Goal: Task Accomplishment & Management: Complete application form

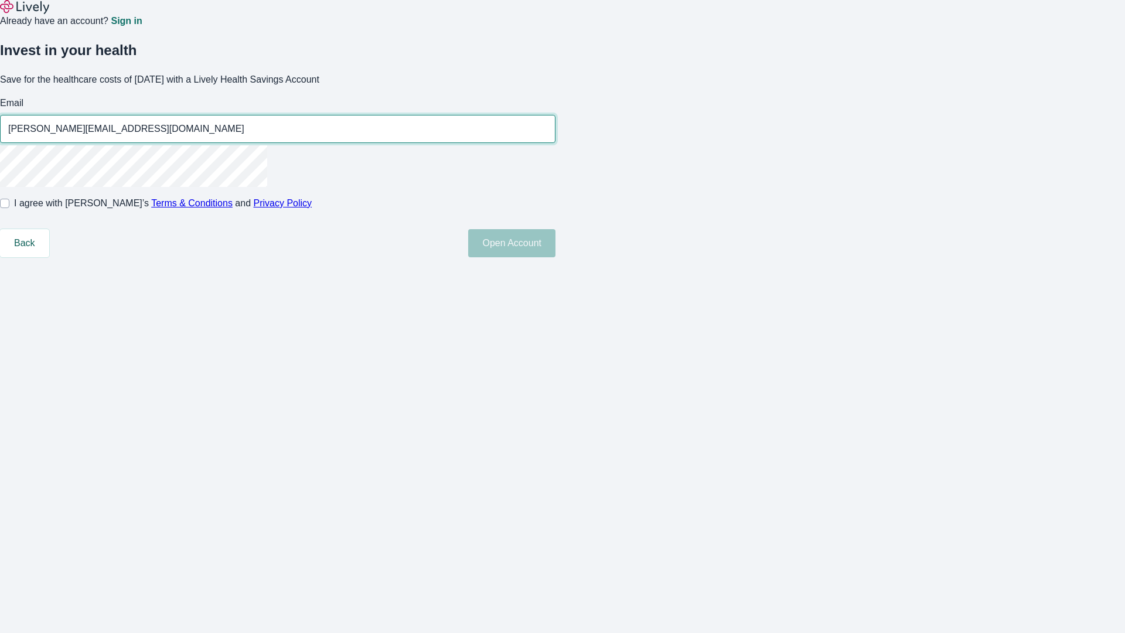
type input "[PERSON_NAME][EMAIL_ADDRESS][DOMAIN_NAME]"
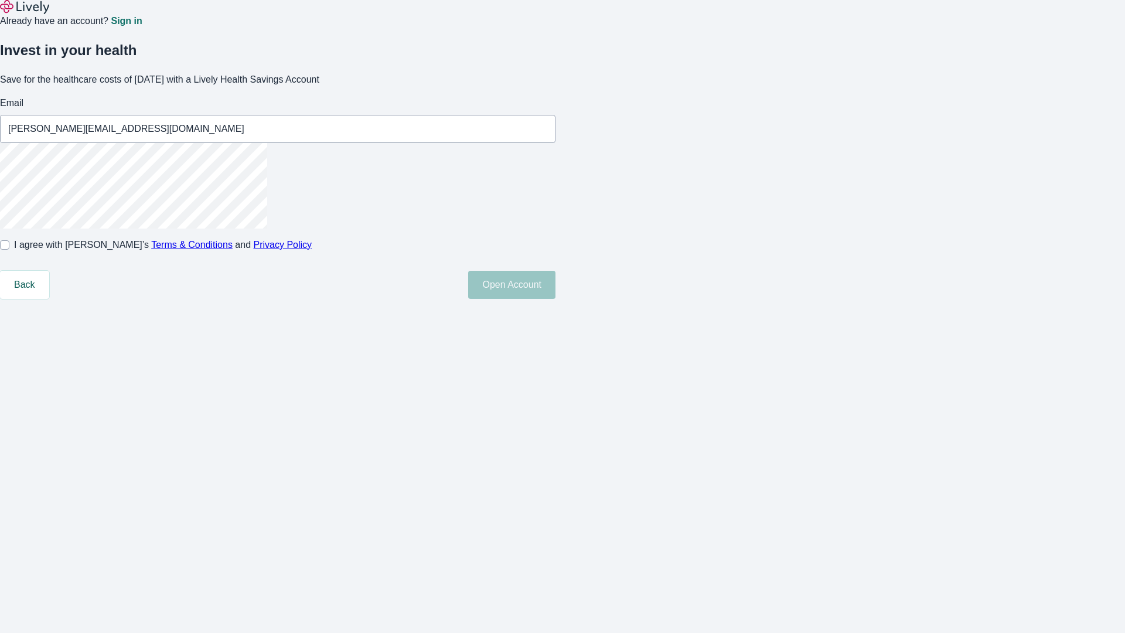
click at [9, 250] on input "I agree with Lively’s Terms & Conditions and Privacy Policy" at bounding box center [4, 244] width 9 height 9
checkbox input "true"
click at [555, 299] on button "Open Account" at bounding box center [511, 285] width 87 height 28
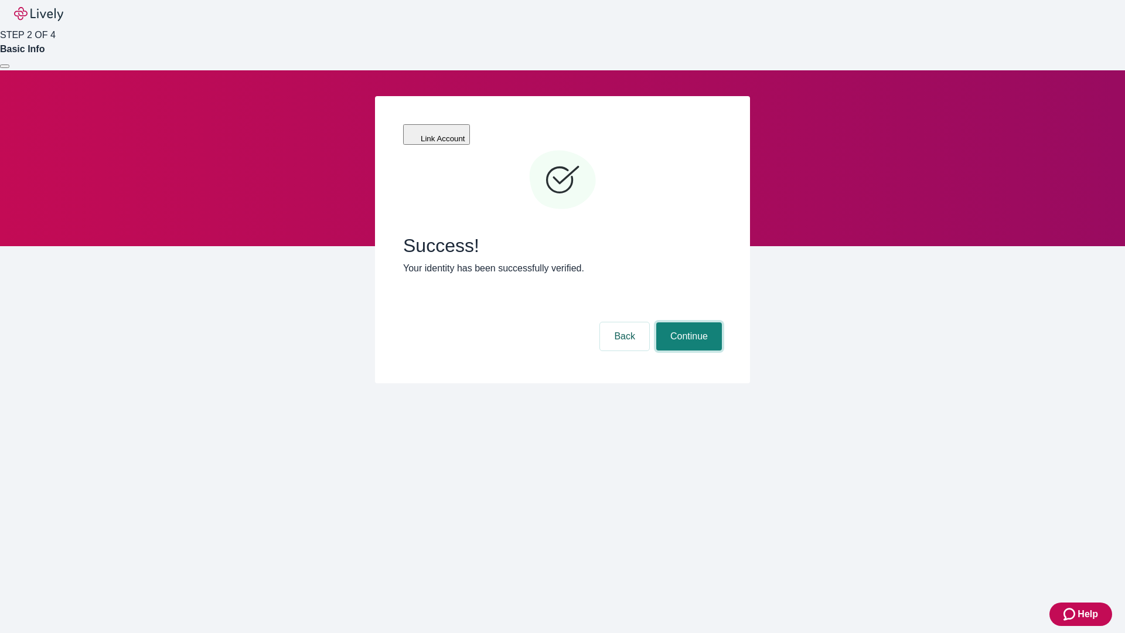
click at [687, 322] on button "Continue" at bounding box center [689, 336] width 66 height 28
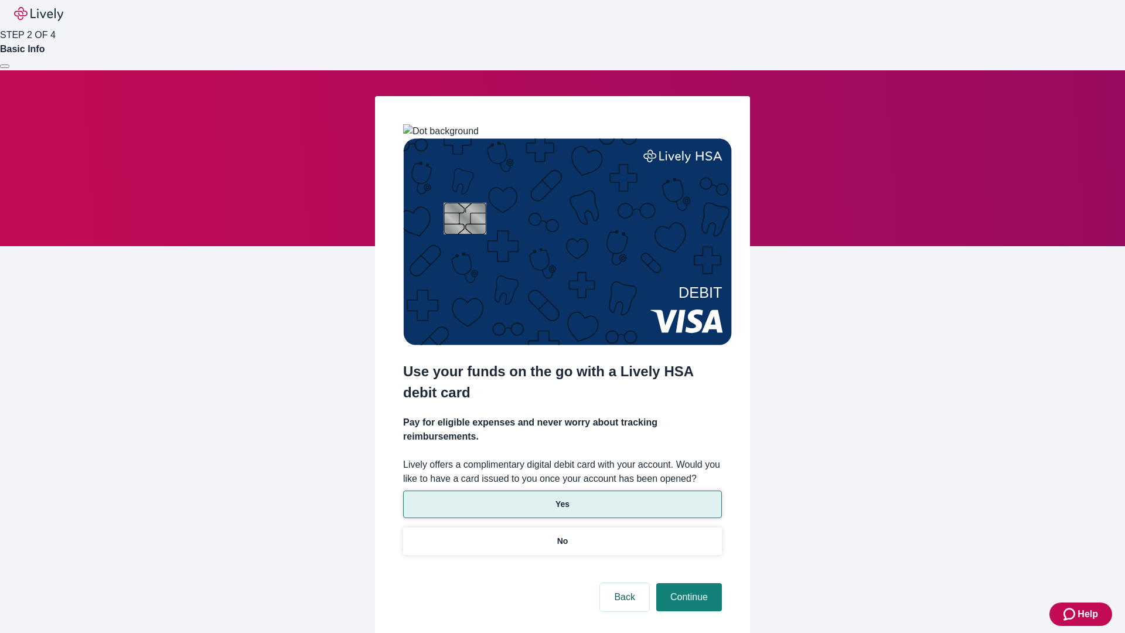
click at [562, 498] on p "Yes" at bounding box center [562, 504] width 14 height 12
click at [687, 583] on button "Continue" at bounding box center [689, 597] width 66 height 28
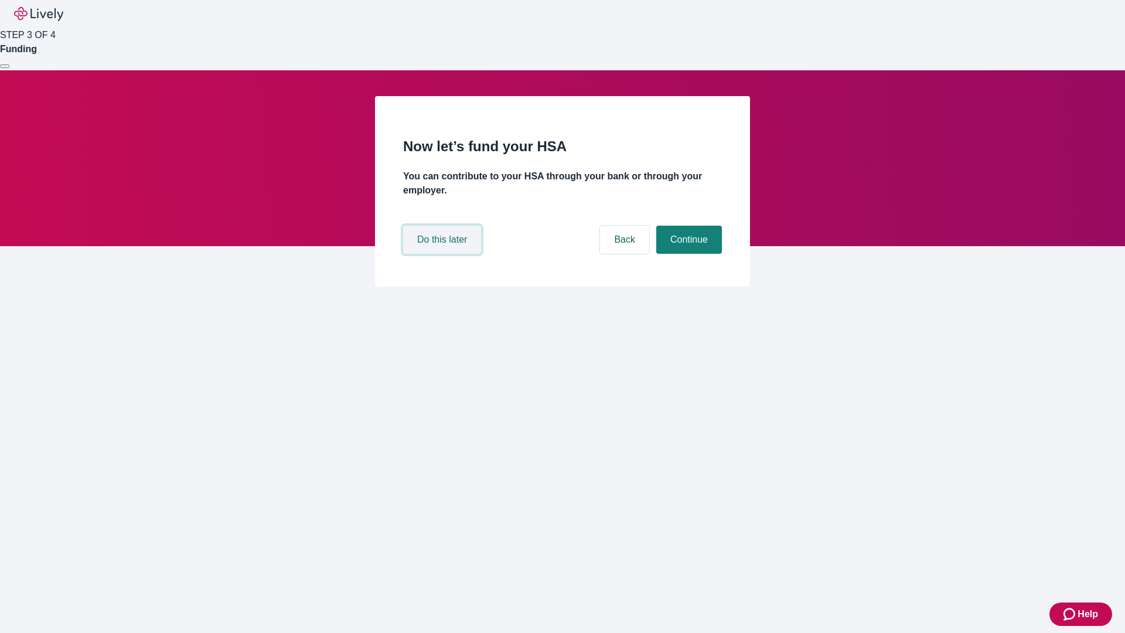
click at [443, 254] on button "Do this later" at bounding box center [442, 240] width 78 height 28
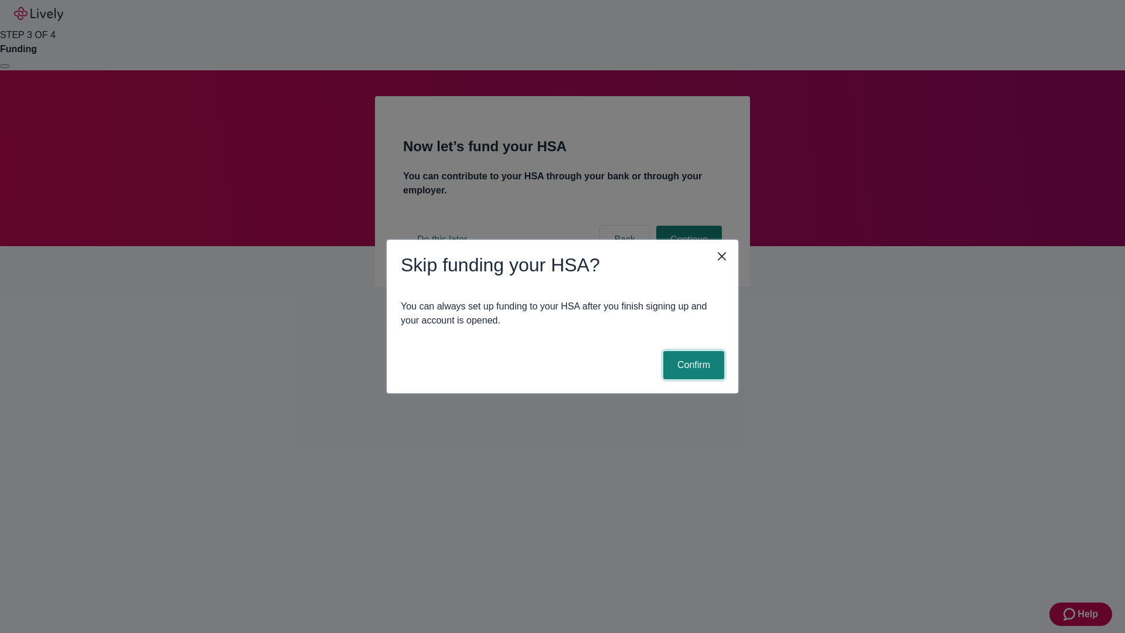
click at [692, 365] on button "Confirm" at bounding box center [693, 365] width 61 height 28
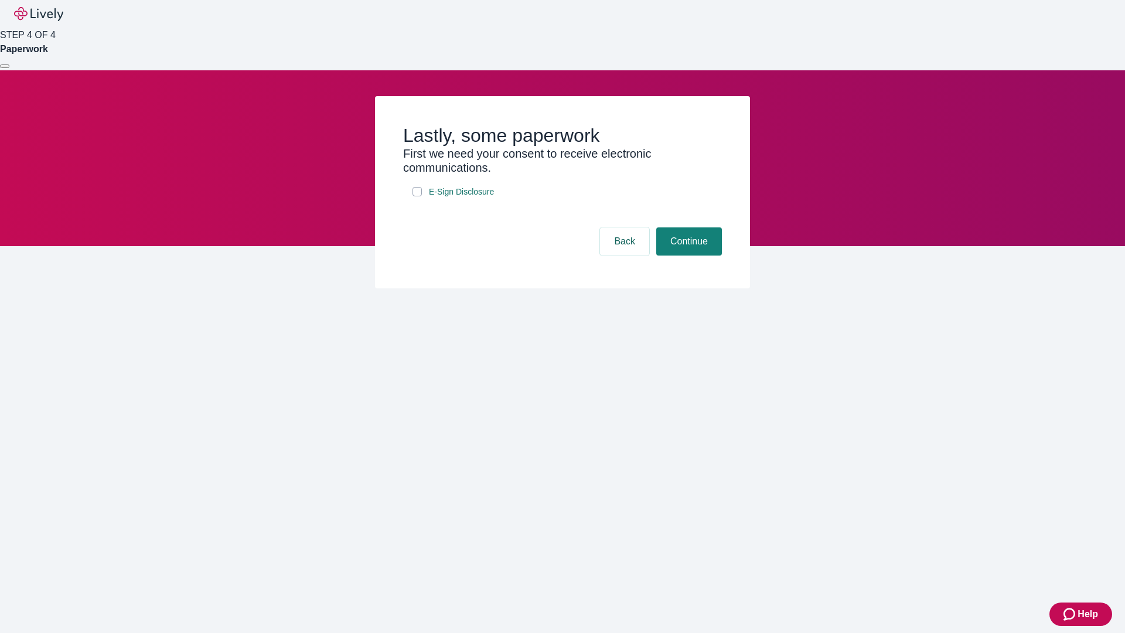
click at [417, 196] on input "E-Sign Disclosure" at bounding box center [416, 191] width 9 height 9
checkbox input "true"
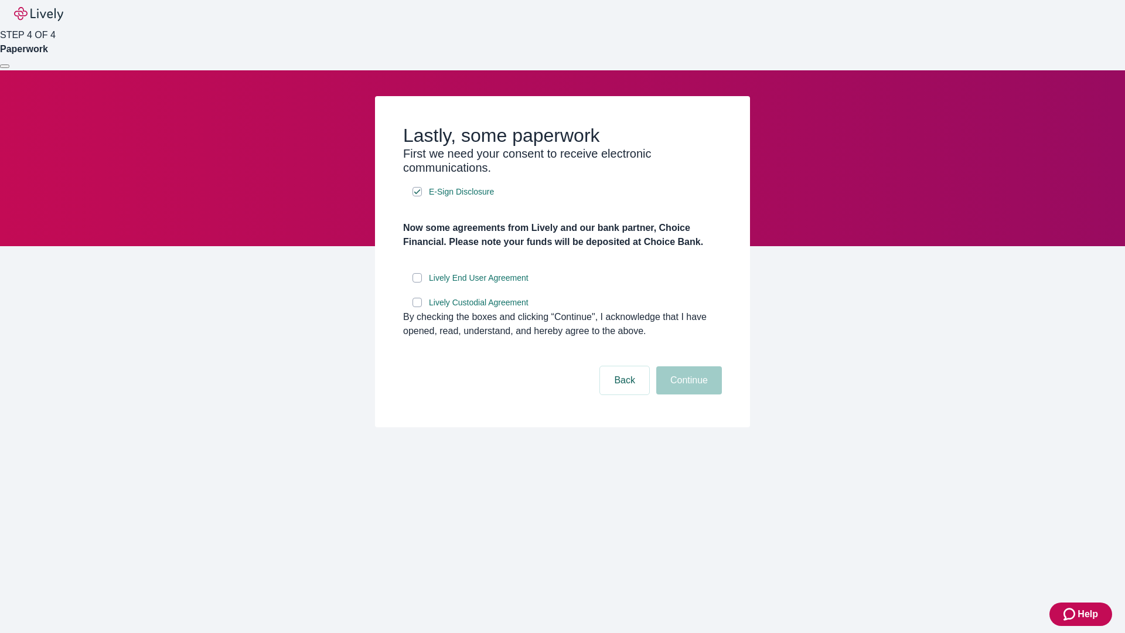
click at [417, 282] on input "Lively End User Agreement" at bounding box center [416, 277] width 9 height 9
checkbox input "true"
click at [417, 307] on input "Lively Custodial Agreement" at bounding box center [416, 302] width 9 height 9
checkbox input "true"
click at [687, 394] on button "Continue" at bounding box center [689, 380] width 66 height 28
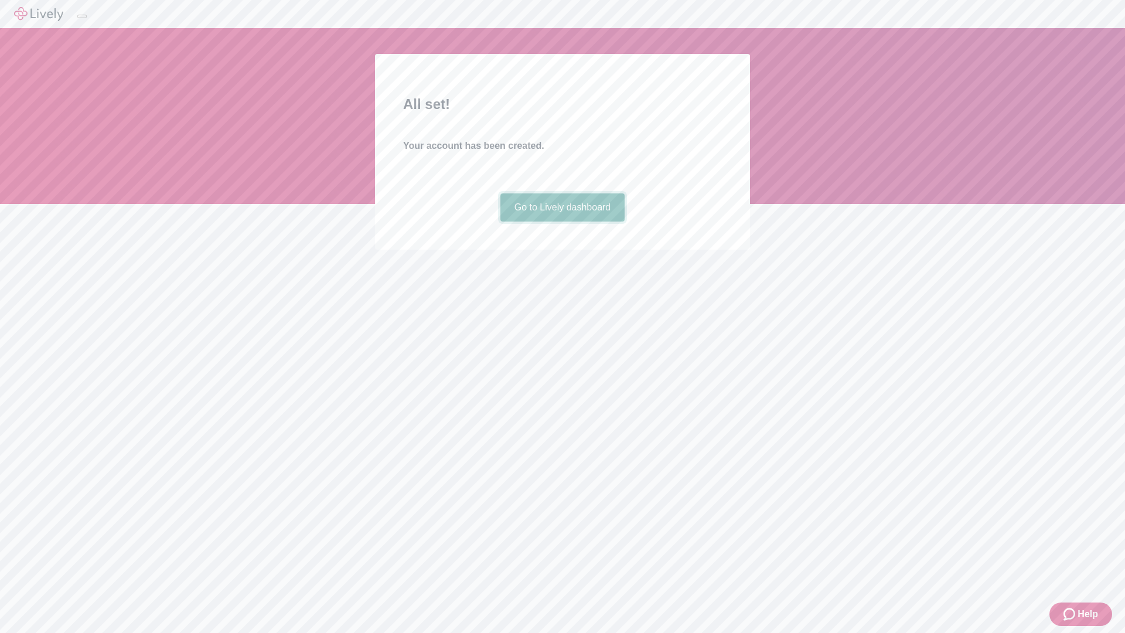
click at [562, 221] on link "Go to Lively dashboard" at bounding box center [562, 207] width 125 height 28
